Goal: Task Accomplishment & Management: Use online tool/utility

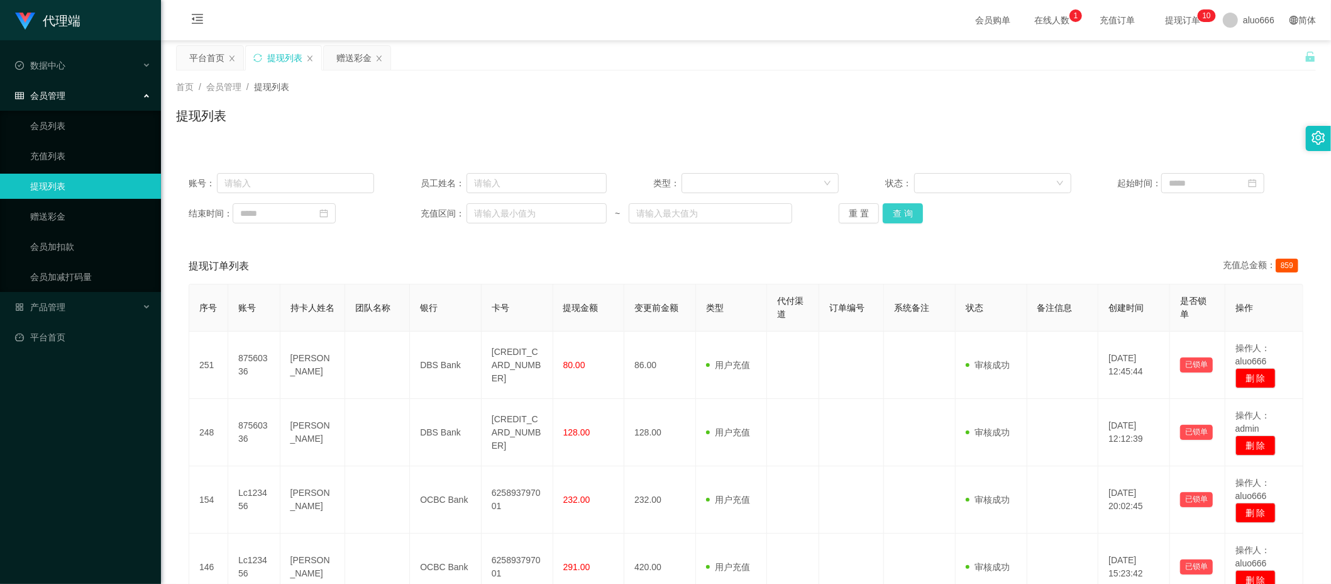
click at [883, 209] on button "查 询" at bounding box center [903, 213] width 40 height 20
click at [894, 210] on button "查 询" at bounding box center [903, 213] width 40 height 20
click at [350, 53] on div "赠送彩金" at bounding box center [353, 58] width 35 height 24
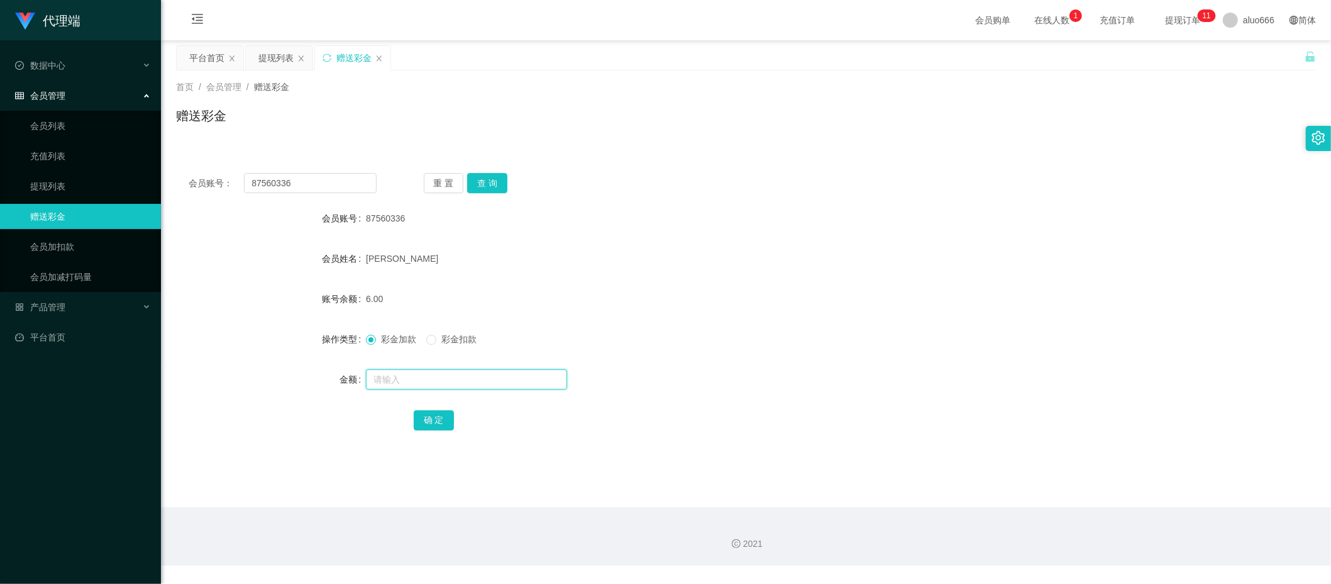
click at [396, 378] on input "text" at bounding box center [466, 379] width 201 height 20
type input "8"
click at [434, 419] on button "确 定" at bounding box center [434, 420] width 40 height 20
click at [820, 267] on div "[PERSON_NAME]" at bounding box center [698, 258] width 665 height 25
click at [401, 381] on input "text" at bounding box center [466, 379] width 201 height 20
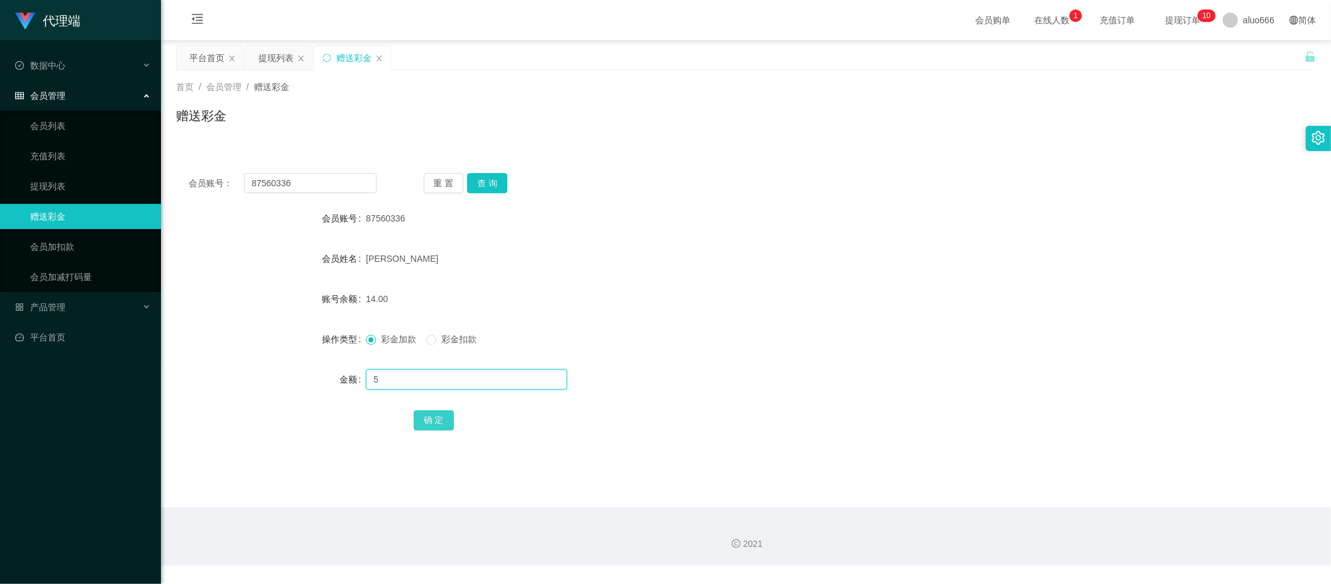
type input "5"
click at [441, 421] on button "确 定" at bounding box center [434, 420] width 40 height 20
drag, startPoint x: 753, startPoint y: 273, endPoint x: 784, endPoint y: 257, distance: 34.0
click at [755, 272] on form "会员账号 87560336 会员姓名 [PERSON_NAME] 账号余额 14.00 操作类型 彩金加款 彩金扣款 金额 5 确 定" at bounding box center [746, 319] width 1140 height 226
click at [416, 380] on input "text" at bounding box center [466, 379] width 201 height 20
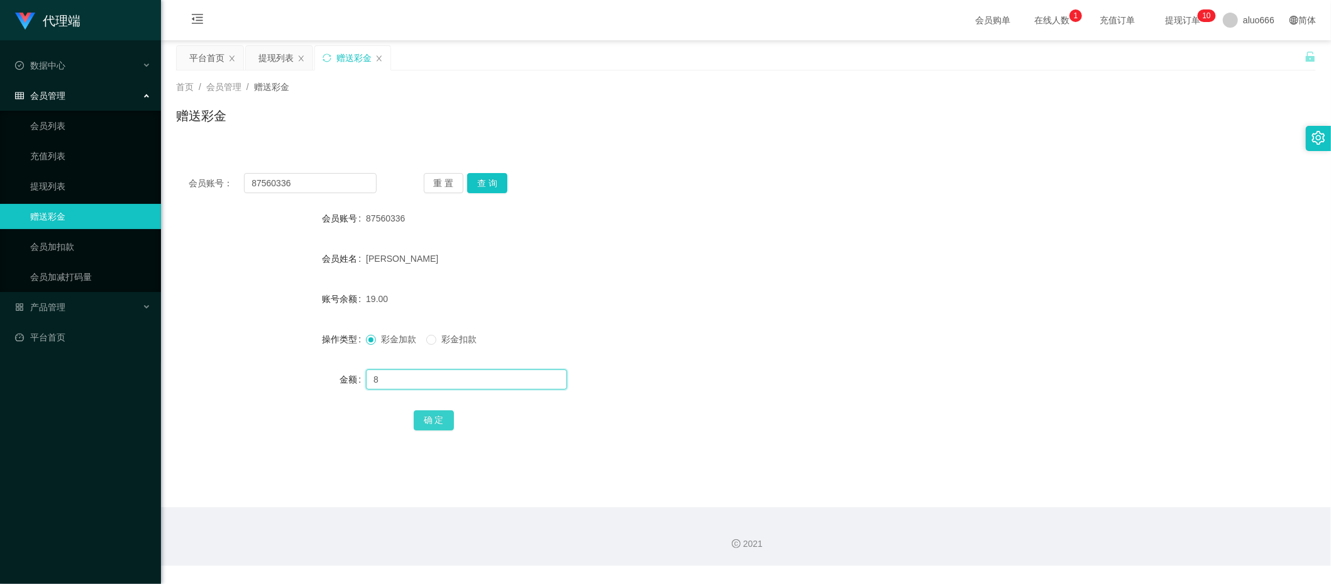
type input "8"
click at [436, 420] on button "确 定" at bounding box center [434, 420] width 40 height 20
click at [795, 242] on form "会员账号 87560336 会员姓名 [PERSON_NAME] 账号余额 27.00 操作类型 彩金加款 彩金扣款 金额 确 定" at bounding box center [746, 319] width 1140 height 226
